Goal: Use online tool/utility

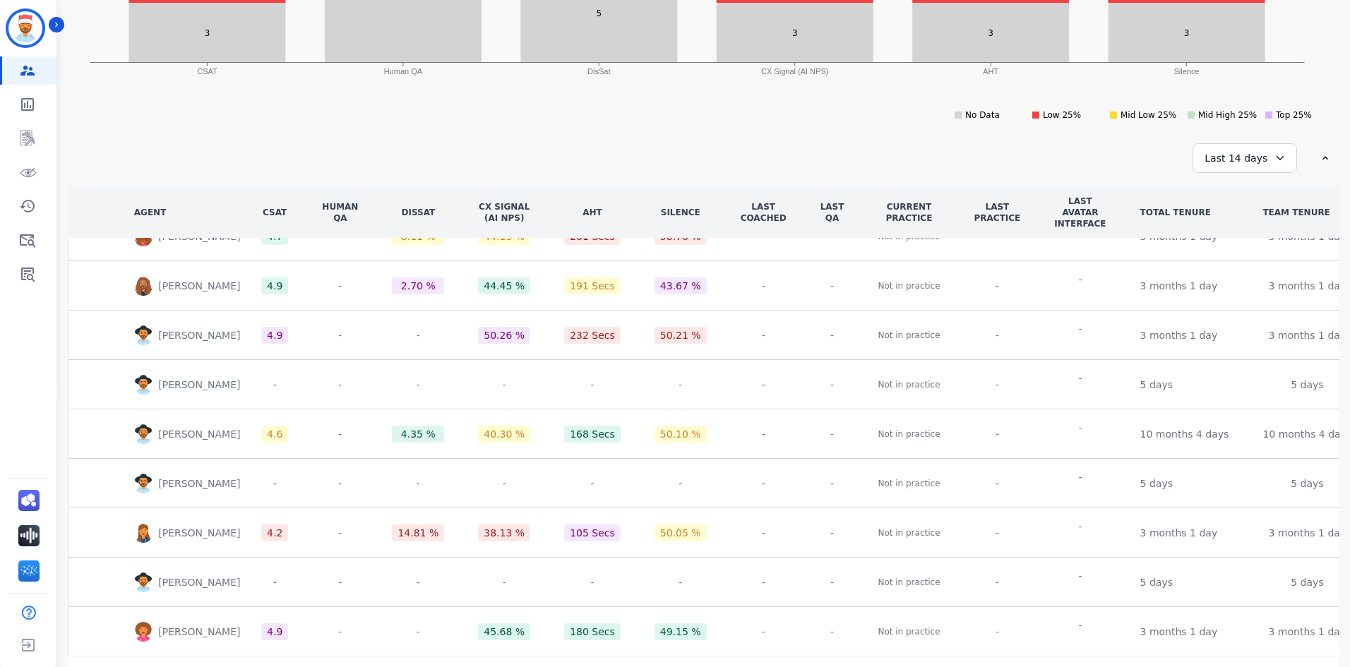
scroll to position [348, 0]
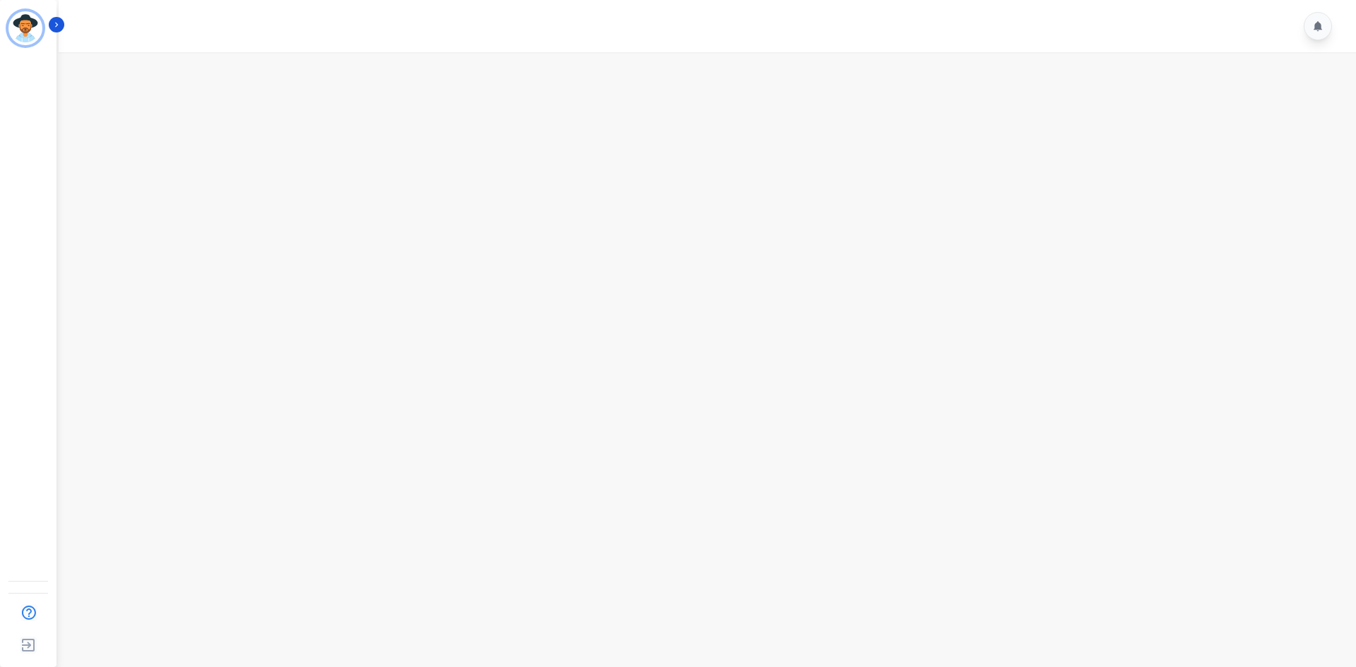
click at [566, 215] on main at bounding box center [704, 385] width 1301 height 667
